Goal: Task Accomplishment & Management: Manage account settings

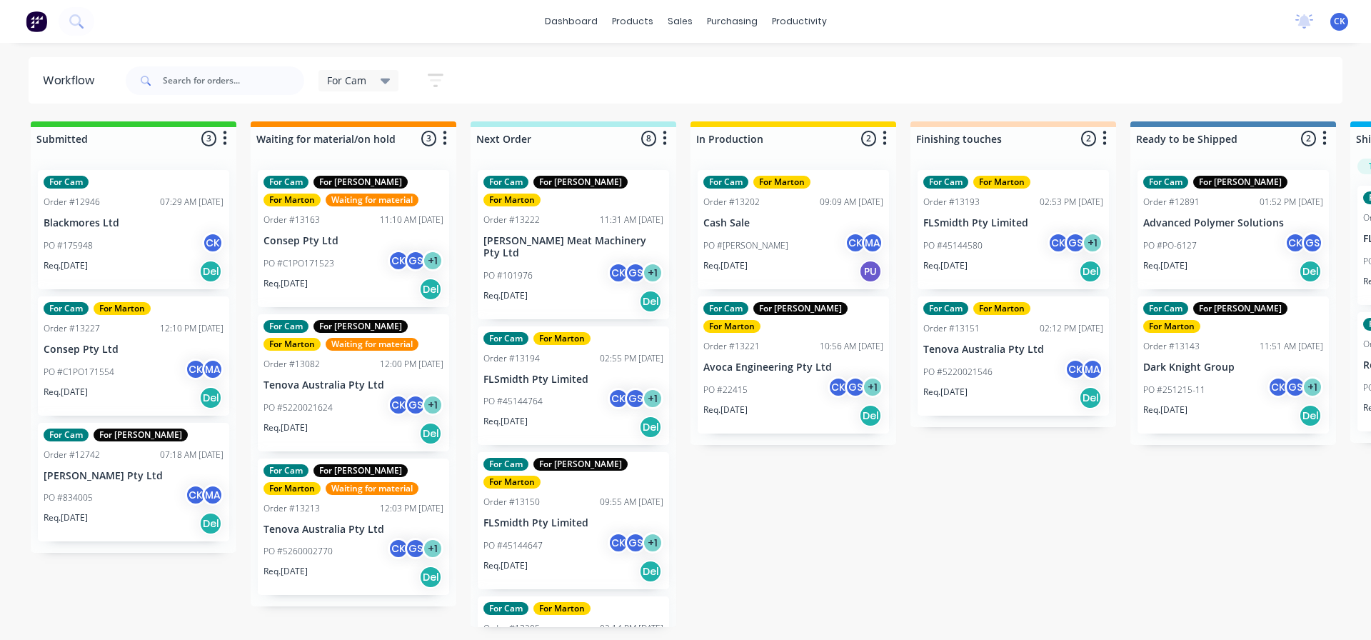
scroll to position [0, 114]
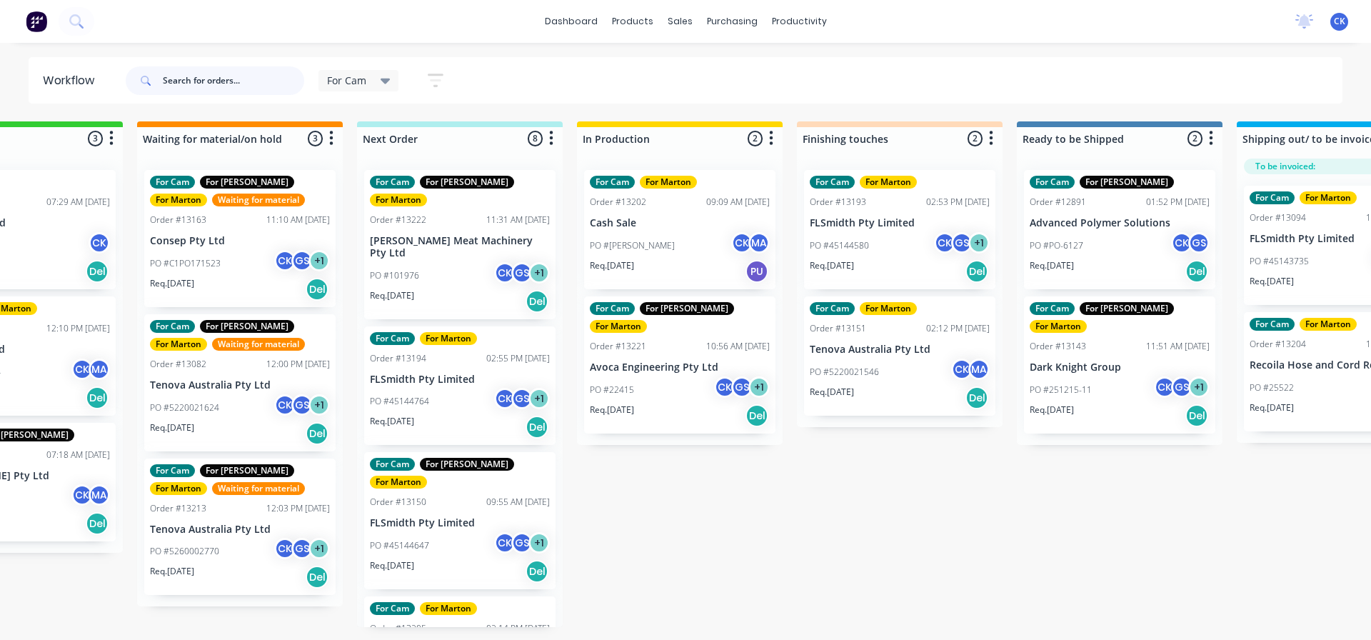
click at [207, 79] on input "text" at bounding box center [233, 80] width 141 height 29
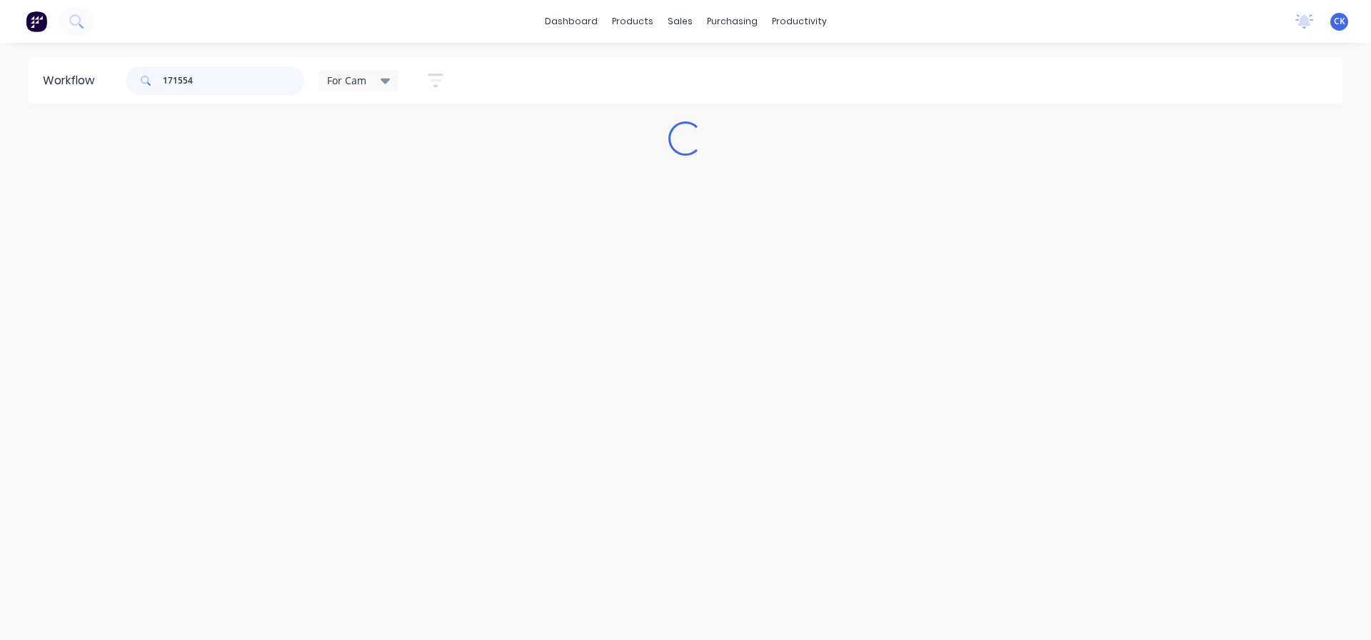
scroll to position [0, 0]
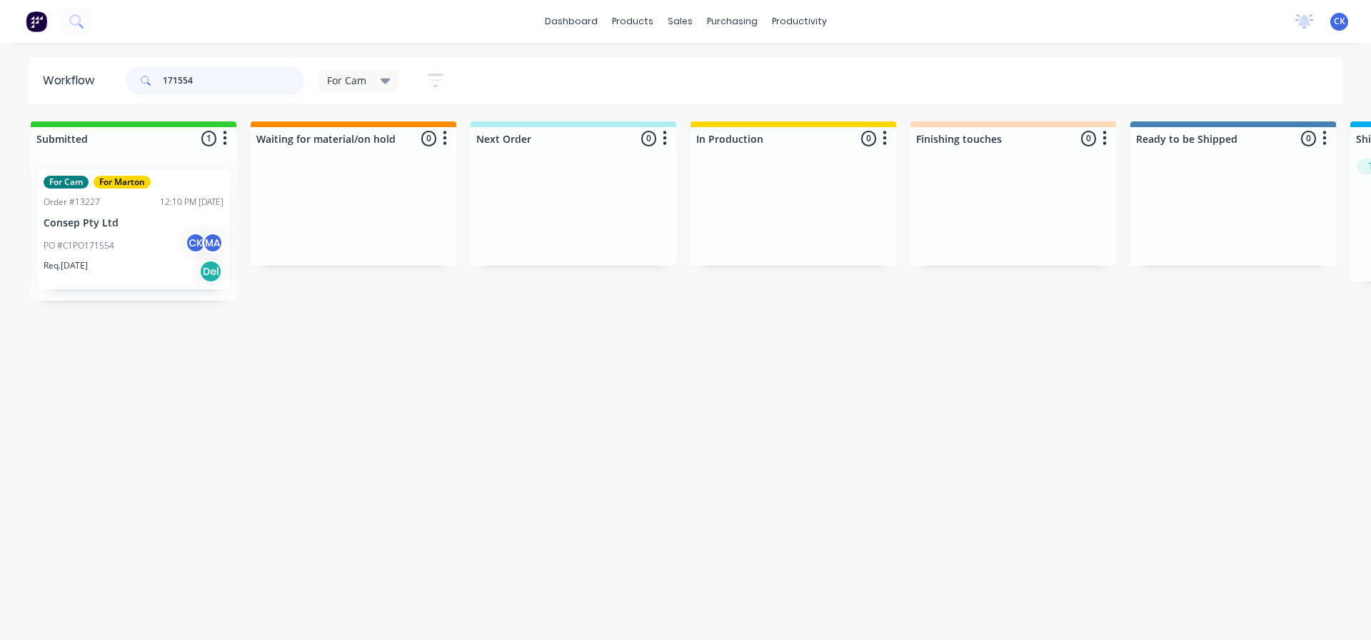
type input "171554"
click at [159, 273] on div "Req. [DATE] Del" at bounding box center [134, 271] width 180 height 24
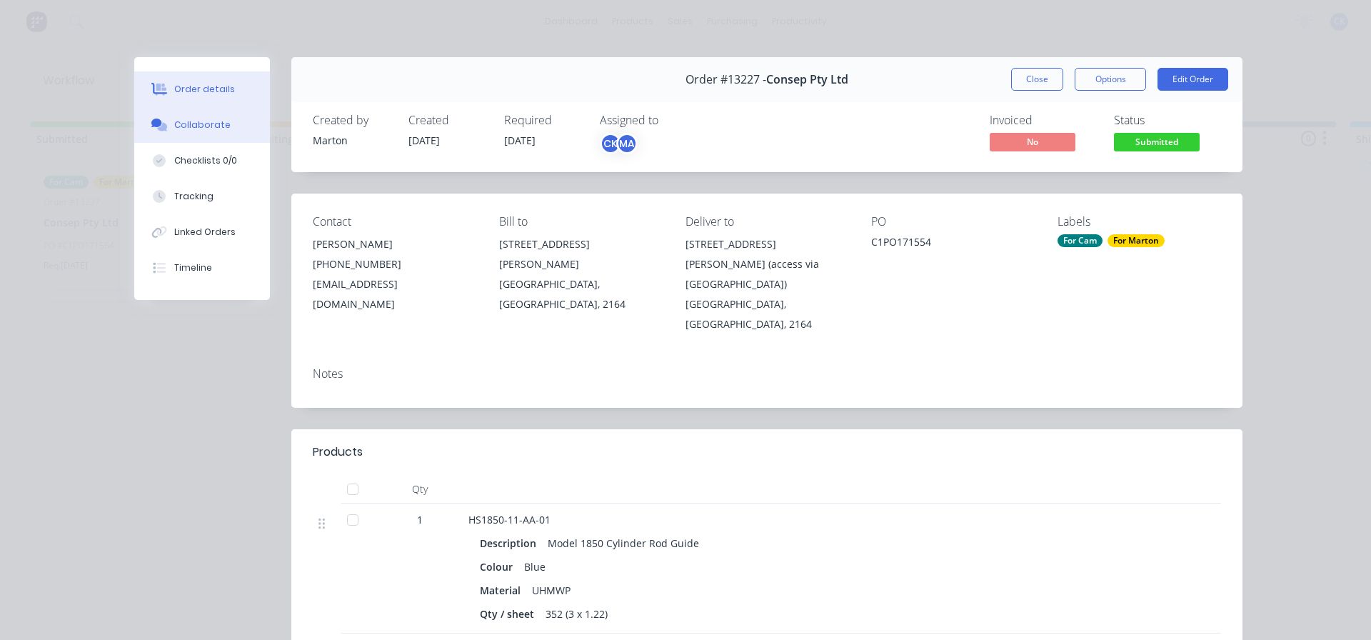
click at [227, 127] on button "Collaborate" at bounding box center [202, 125] width 136 height 36
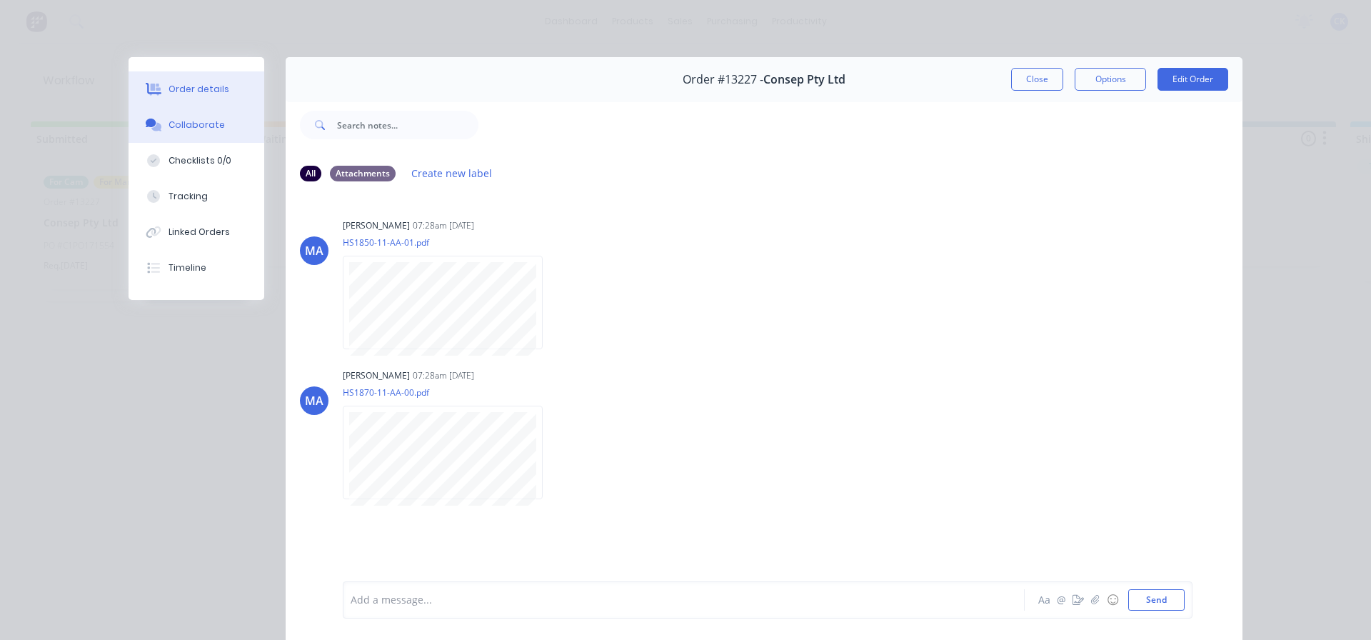
click at [215, 94] on div "Order details" at bounding box center [199, 89] width 61 height 13
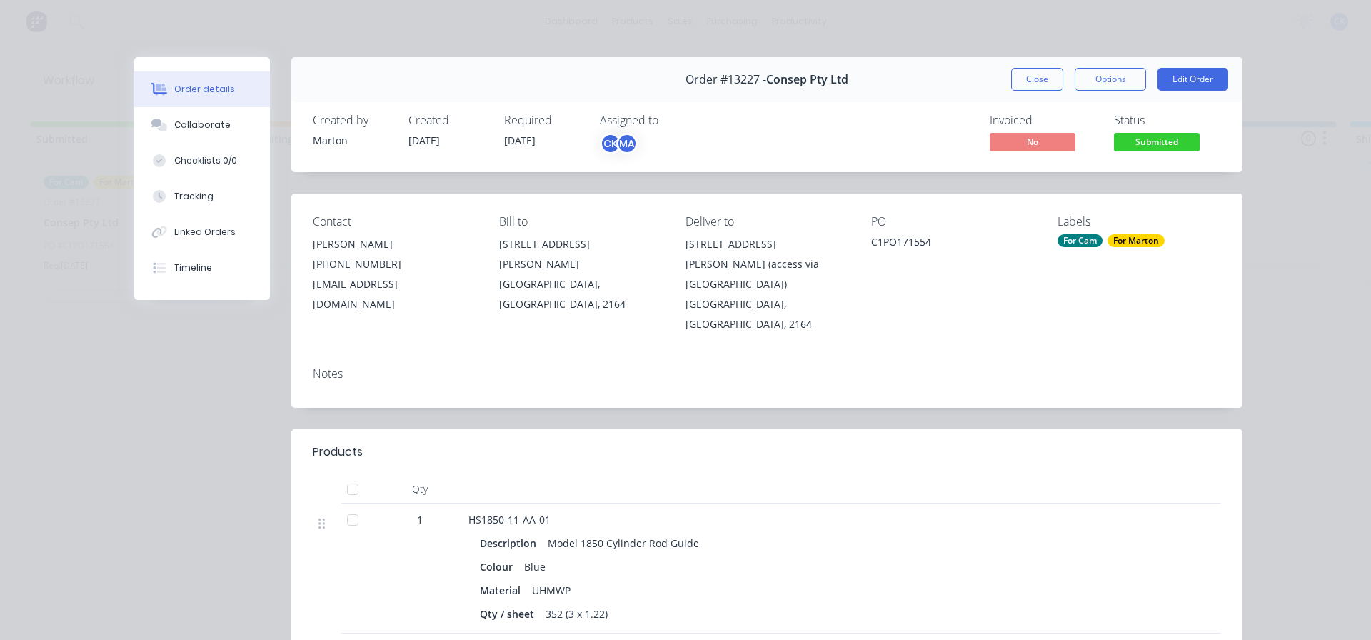
click at [513, 141] on span "[DATE]" at bounding box center [519, 141] width 31 height 14
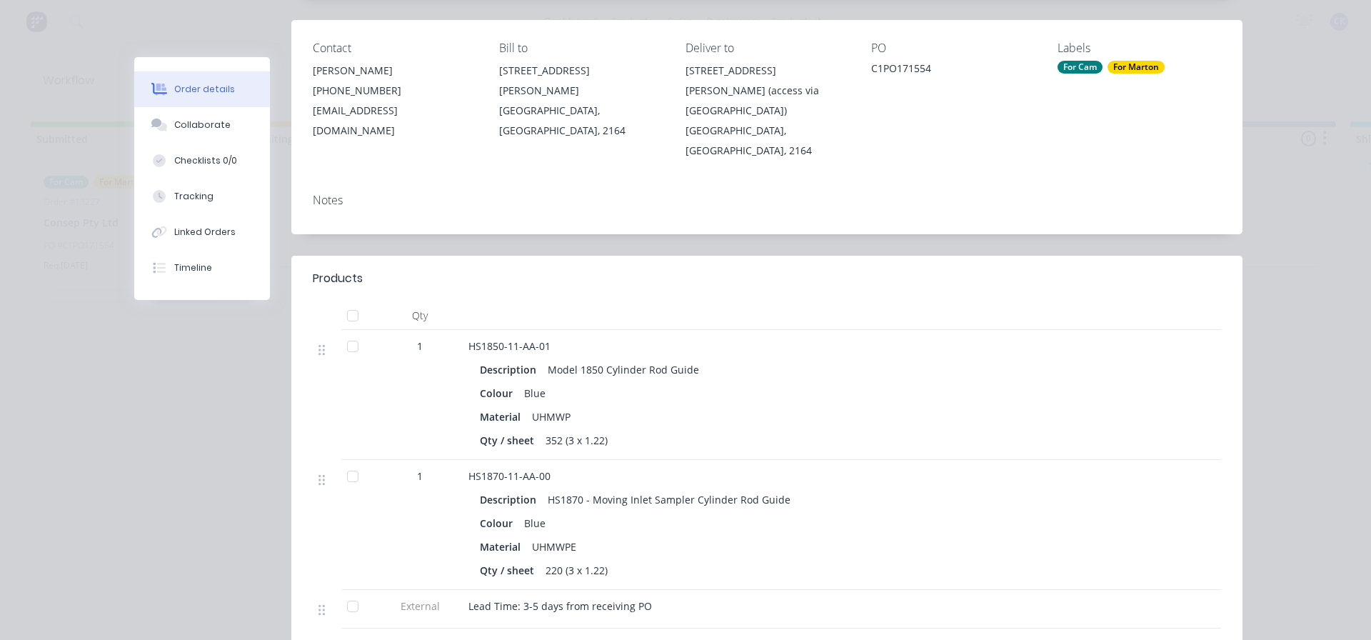
scroll to position [214, 0]
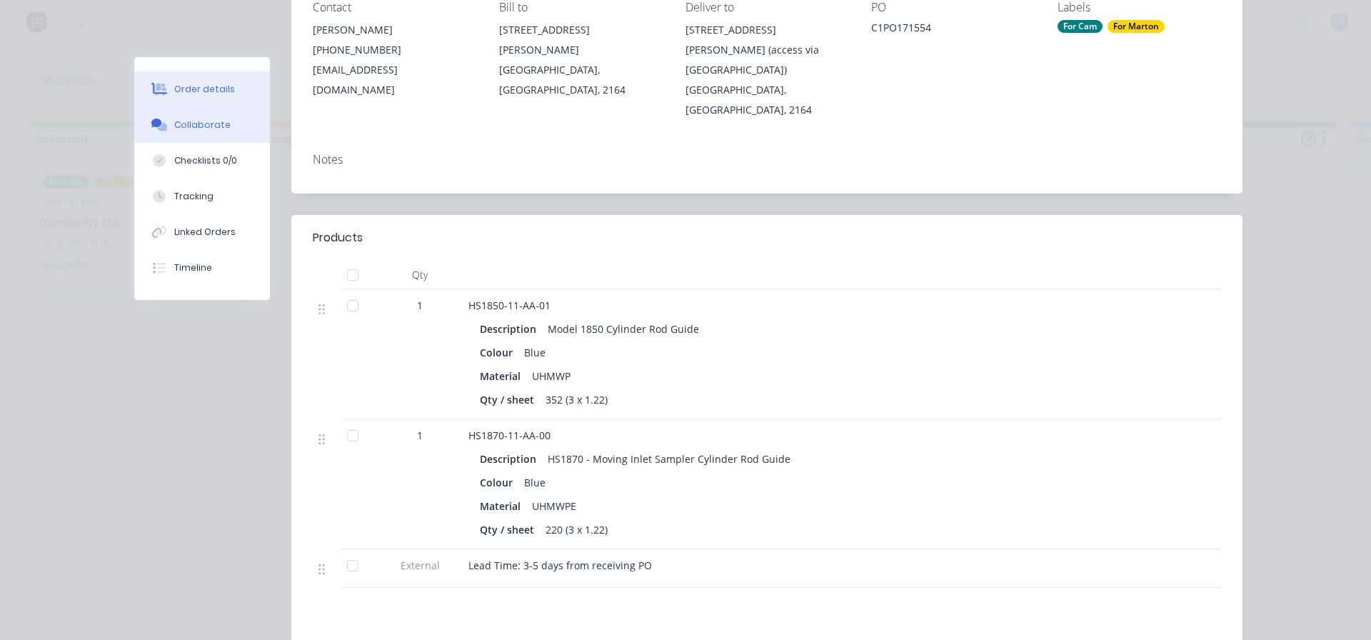
click at [197, 129] on div "Collaborate" at bounding box center [202, 125] width 56 height 13
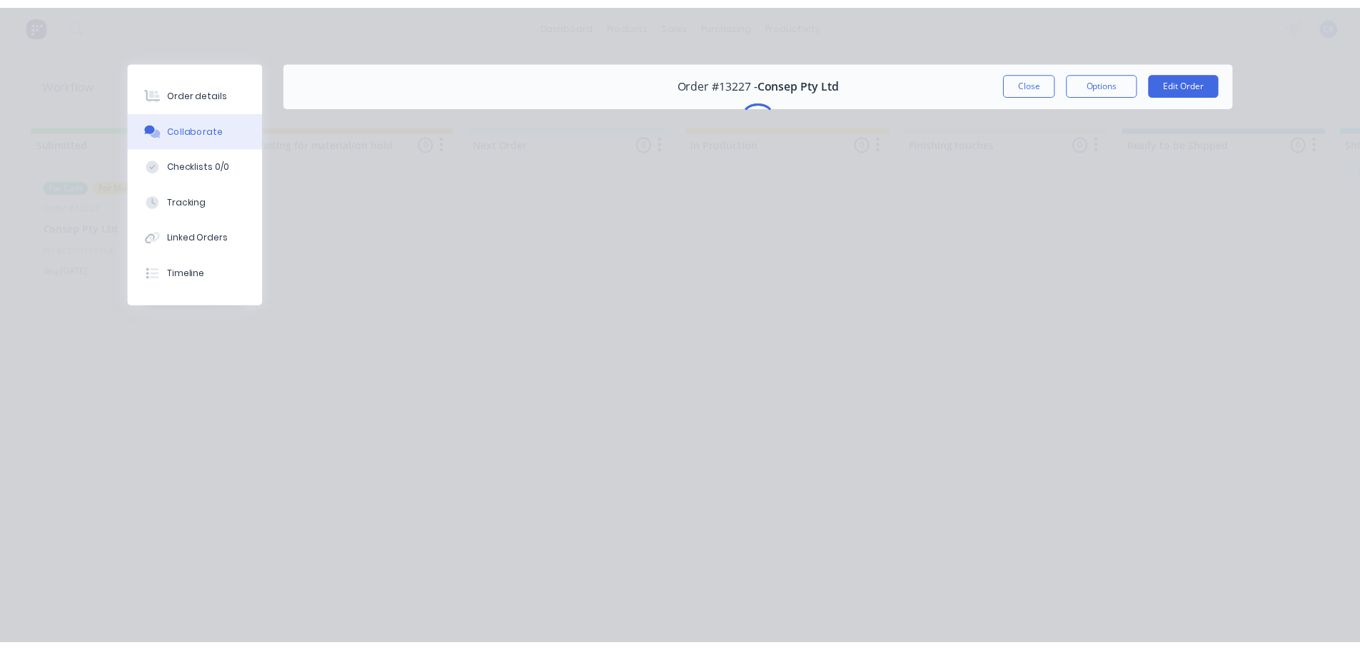
scroll to position [0, 0]
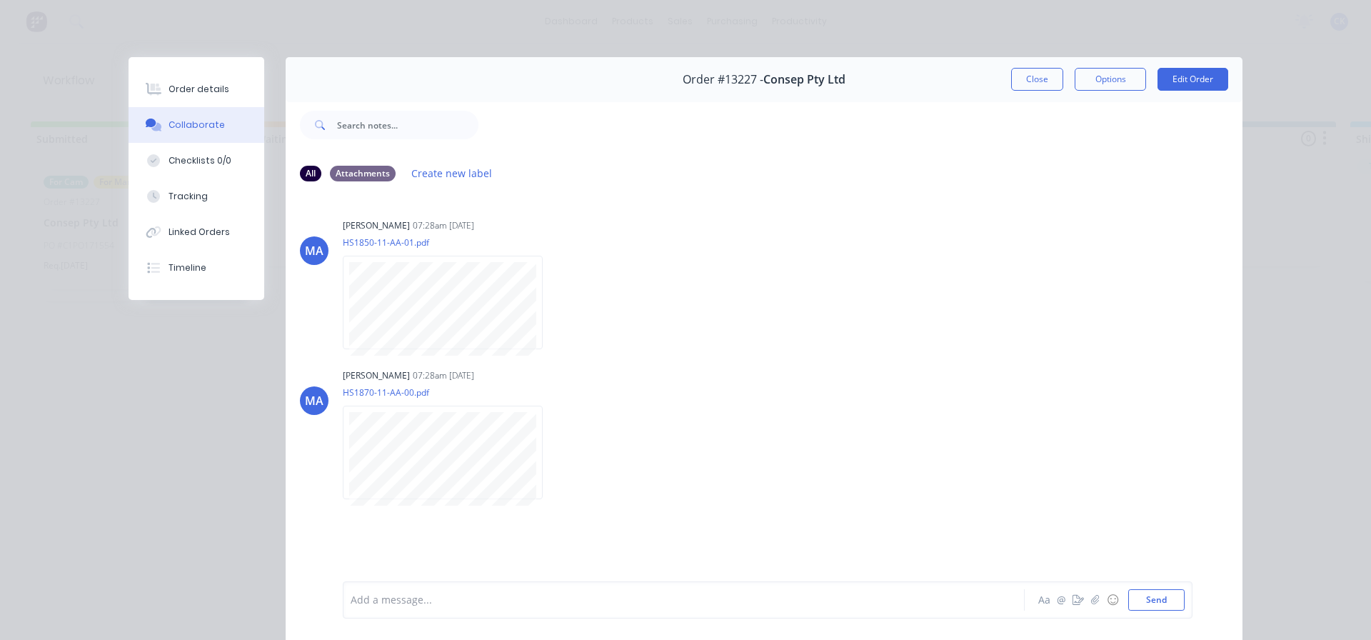
click at [1052, 69] on button "Close" at bounding box center [1037, 79] width 52 height 23
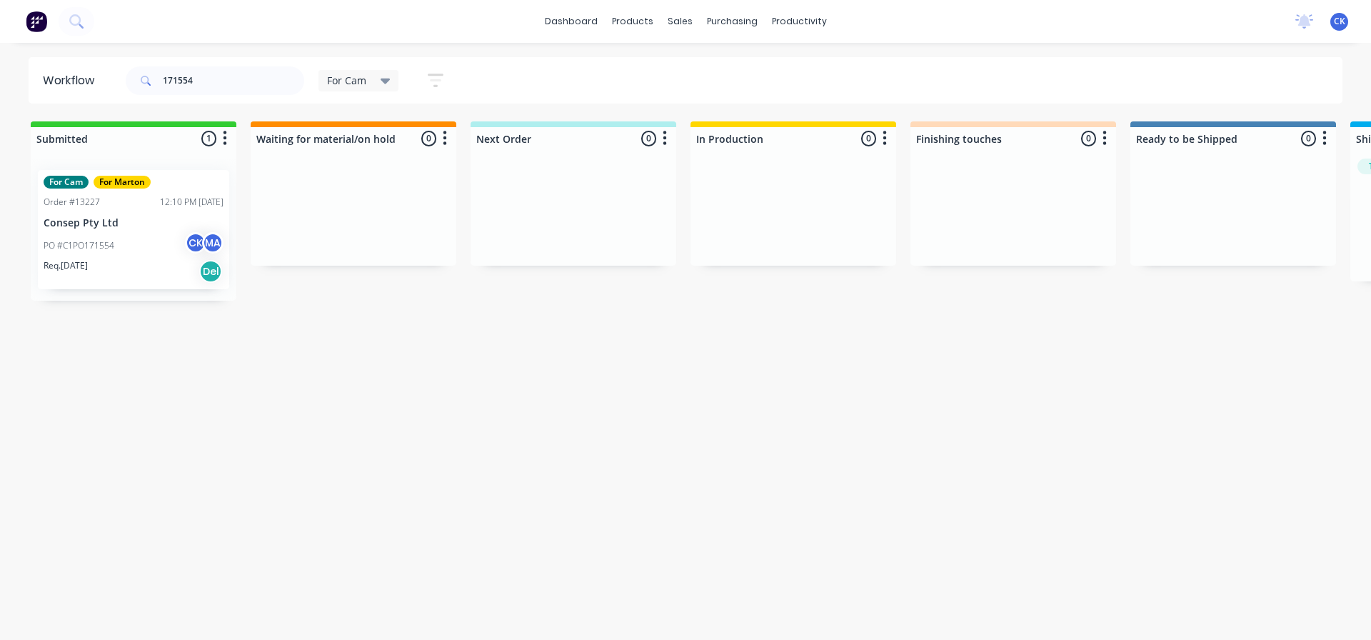
click at [118, 213] on div "For Cam For Marton Order #13227 12:10 PM [DATE] Consep Pty Ltd PO #C1PO171554 C…" at bounding box center [133, 229] width 191 height 119
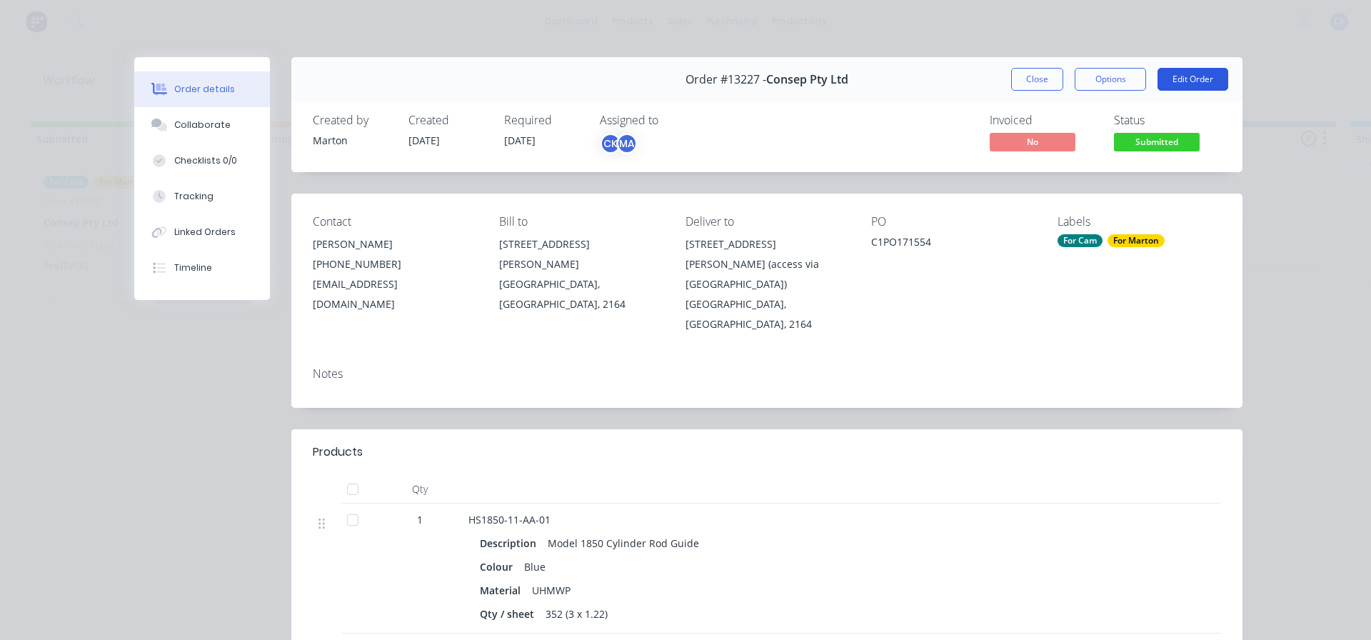
click at [1197, 74] on button "Edit Order" at bounding box center [1192, 79] width 71 height 23
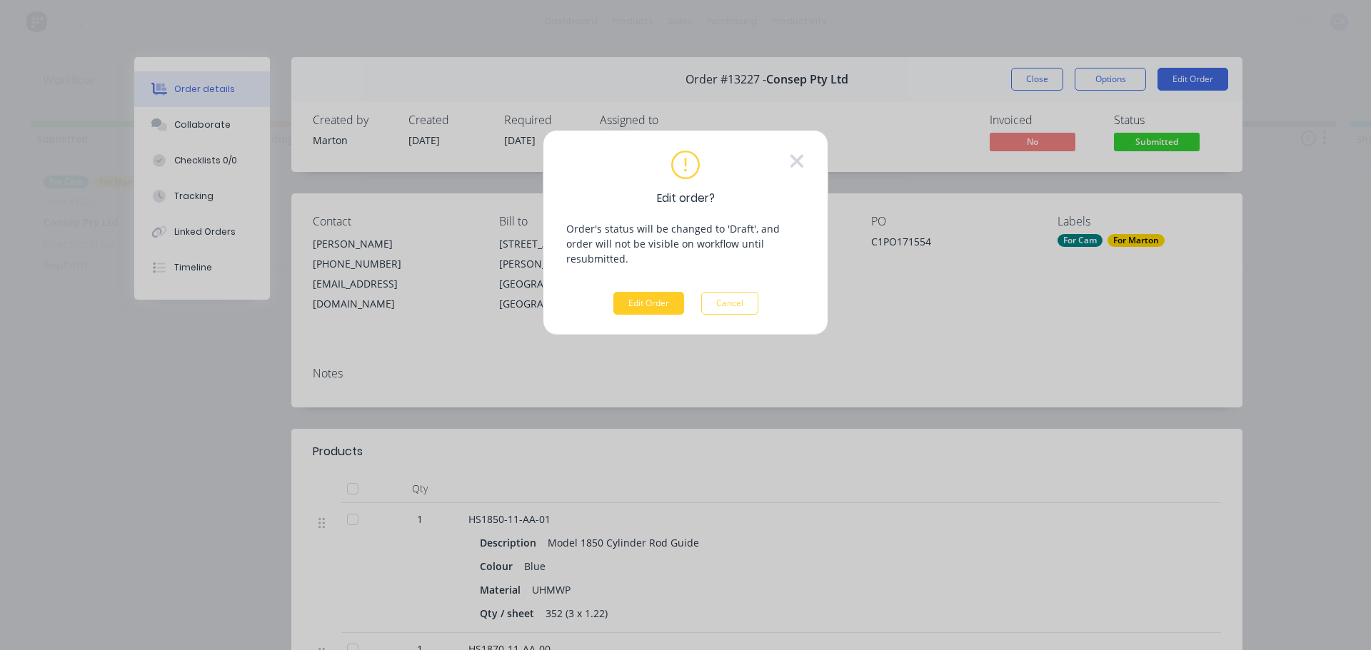
click at [663, 292] on button "Edit Order" at bounding box center [648, 303] width 71 height 23
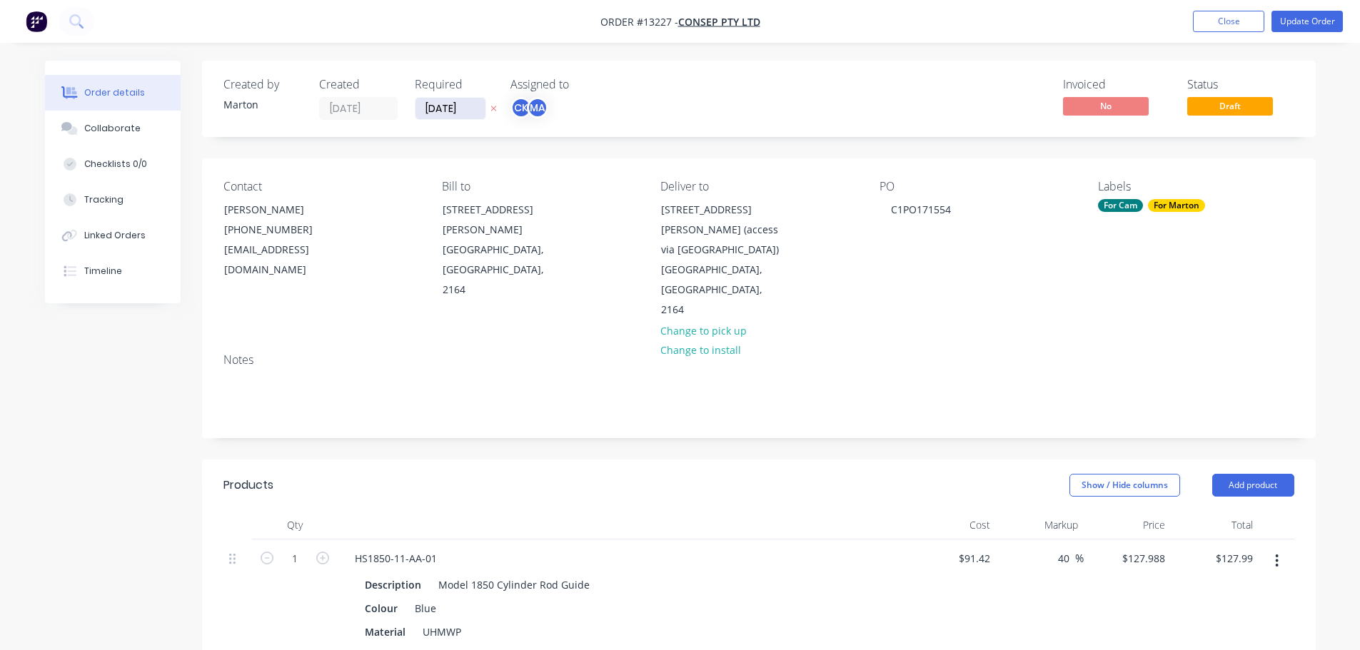
click at [440, 106] on input "[DATE]" at bounding box center [451, 108] width 70 height 21
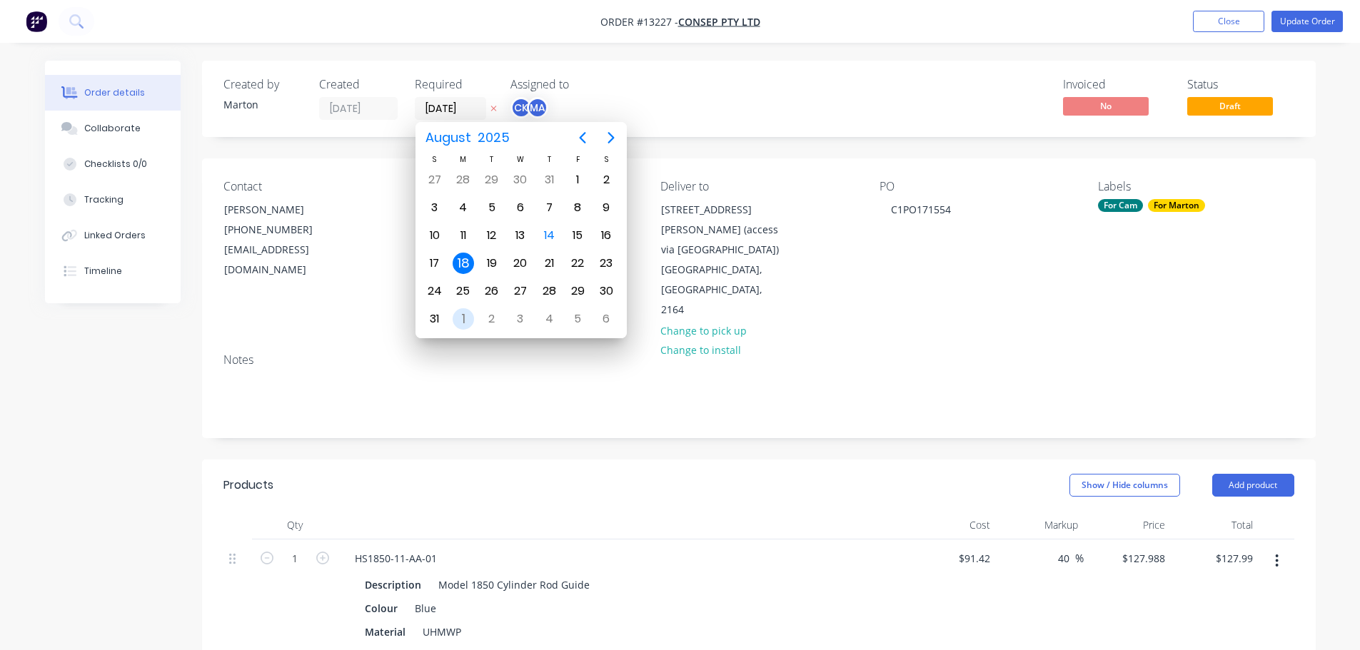
click at [459, 313] on div "1" at bounding box center [463, 318] width 21 height 21
type input "[DATE]"
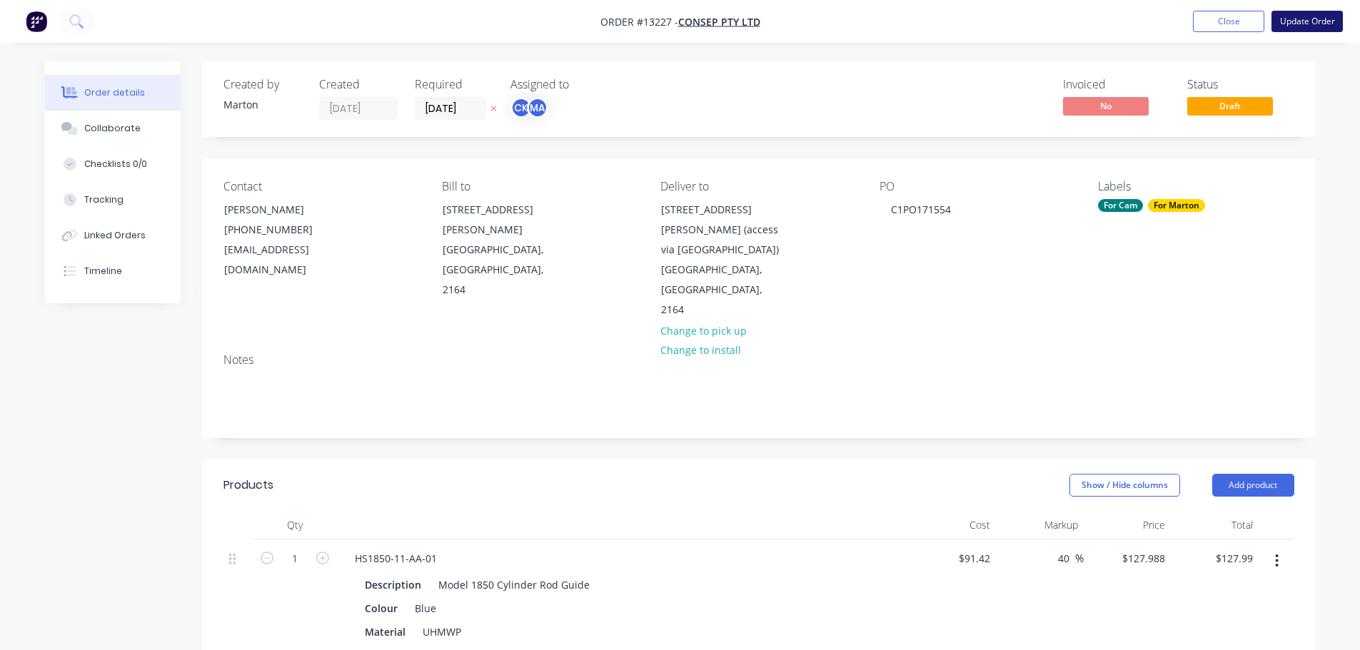
click at [1290, 19] on button "Update Order" at bounding box center [1307, 21] width 71 height 21
